Goal: Task Accomplishment & Management: Manage account settings

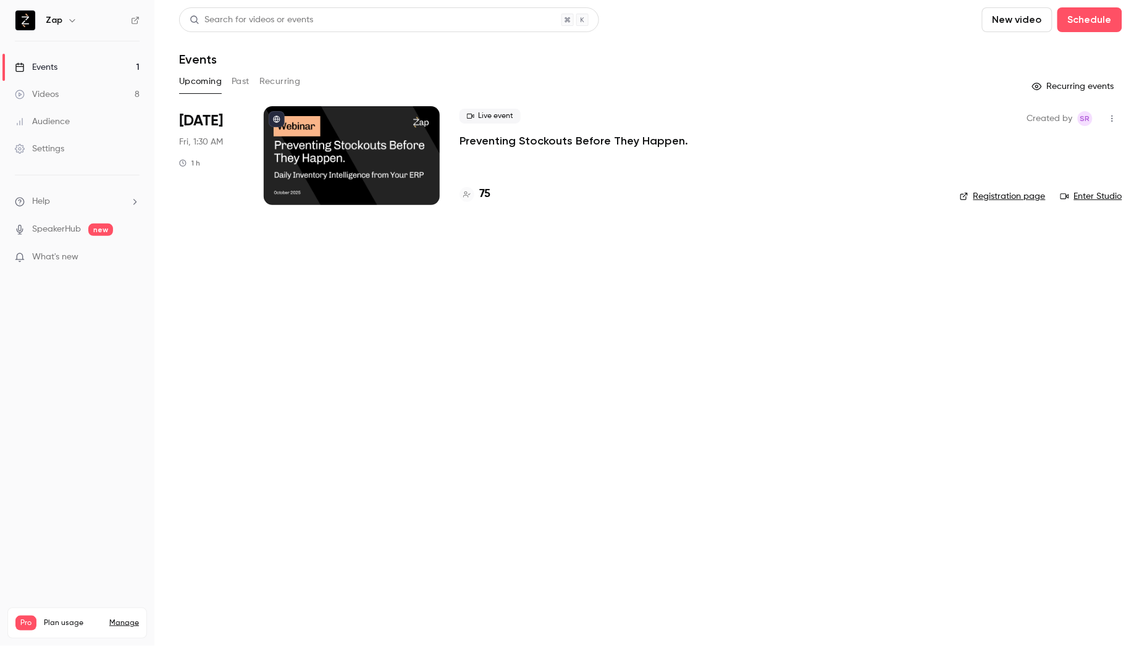
click at [527, 143] on p "Preventing Stockouts Before They Happen." at bounding box center [573, 140] width 228 height 15
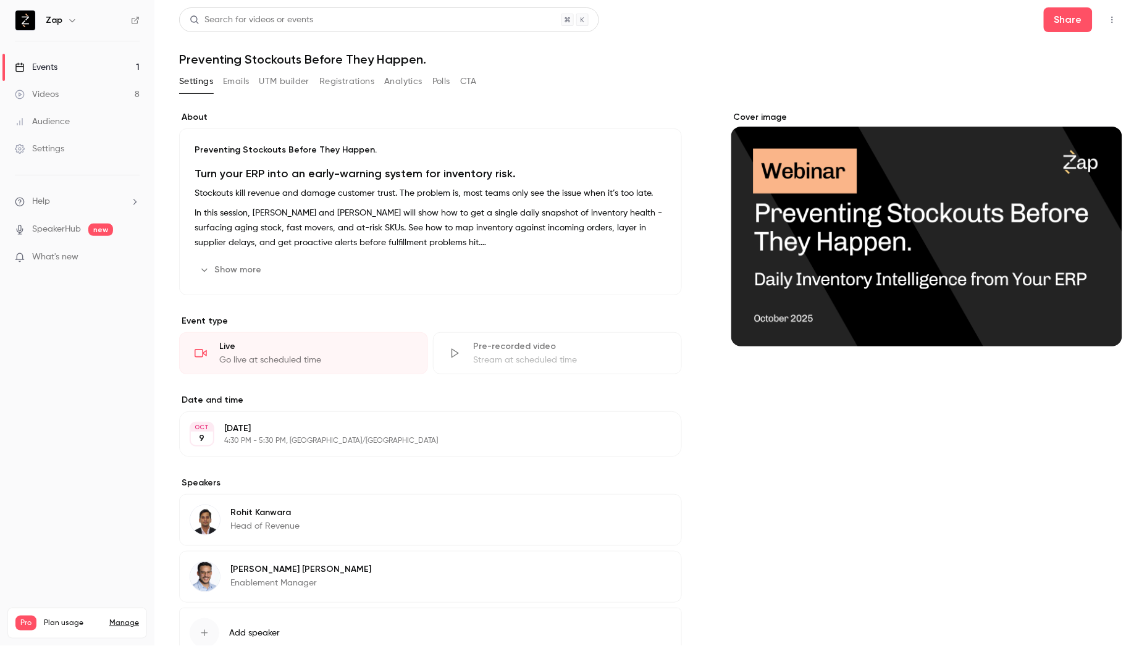
click at [343, 84] on button "Registrations" at bounding box center [346, 82] width 55 height 20
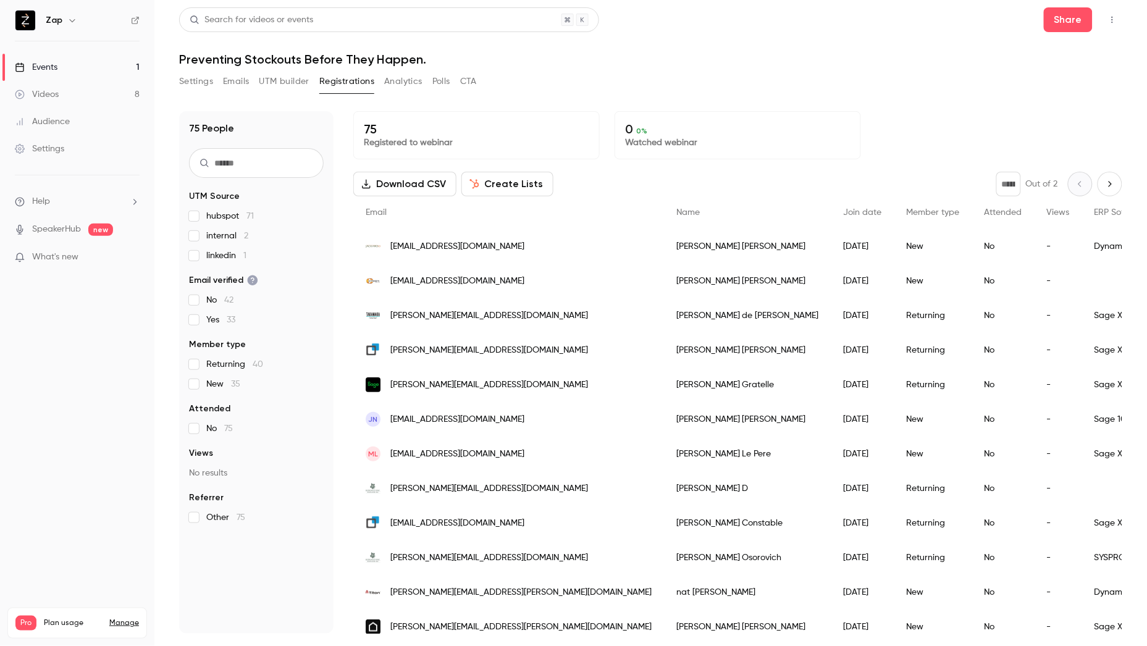
click at [295, 85] on button "UTM builder" at bounding box center [284, 82] width 50 height 20
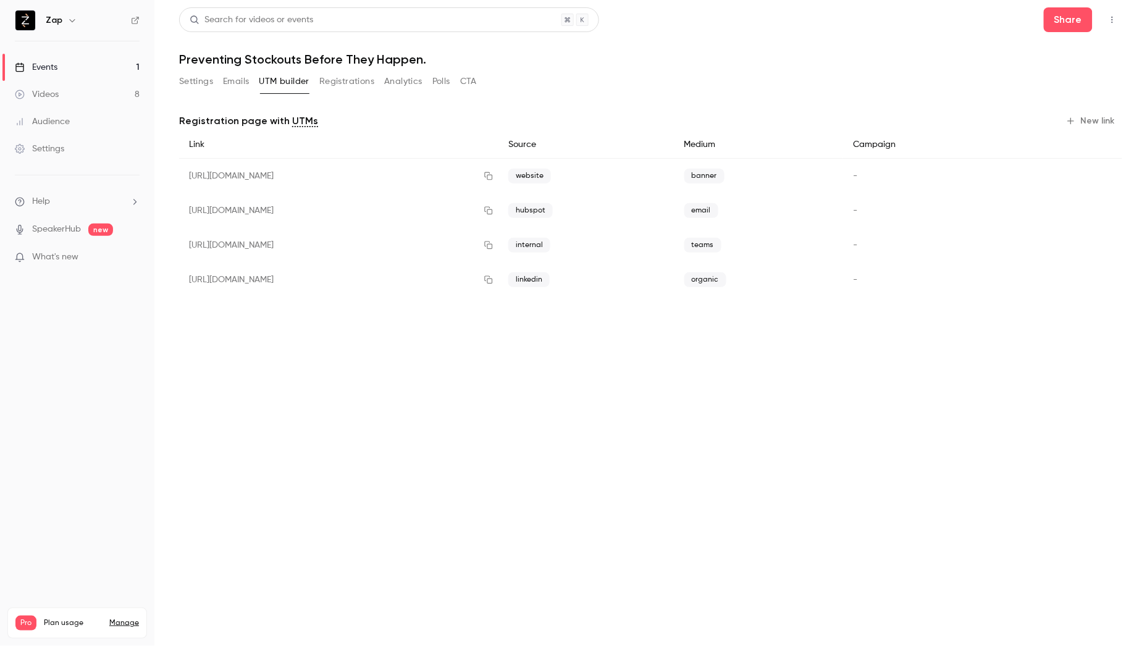
click at [352, 83] on button "Registrations" at bounding box center [346, 82] width 55 height 20
